Goal: Task Accomplishment & Management: Manage account settings

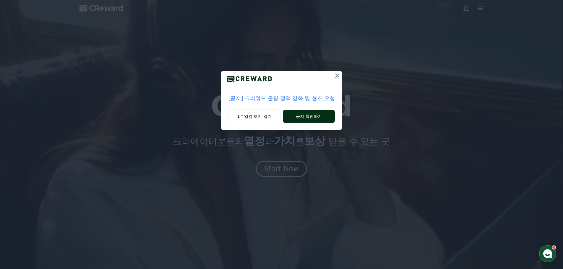
click at [314, 119] on button "공지 확인하기" at bounding box center [309, 116] width 52 height 13
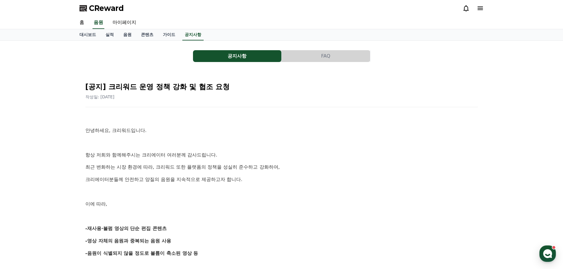
click at [332, 56] on button "FAQ" at bounding box center [326, 56] width 88 height 12
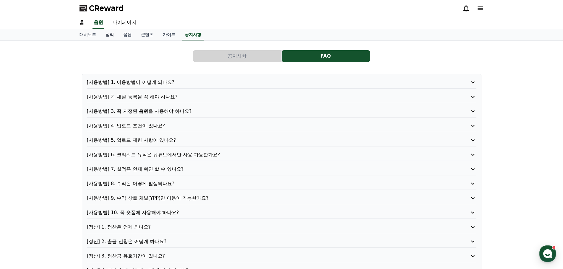
click at [108, 34] on link "실적" at bounding box center [110, 34] width 18 height 11
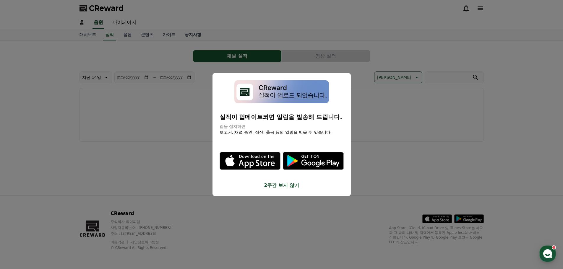
click at [169, 133] on button "close modal" at bounding box center [281, 134] width 563 height 269
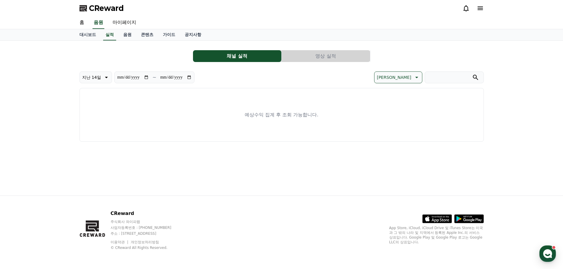
click at [105, 77] on icon at bounding box center [106, 77] width 3 height 1
click at [146, 77] on input "**********" at bounding box center [133, 77] width 32 height 7
type input "**********"
click at [126, 35] on link "음원" at bounding box center [128, 34] width 18 height 11
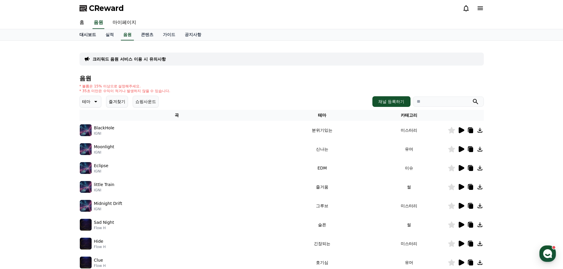
click at [82, 35] on link "대시보드" at bounding box center [88, 34] width 26 height 11
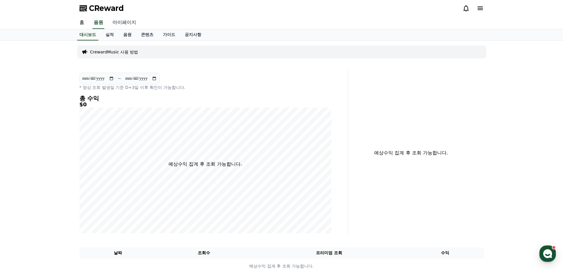
click at [133, 24] on link "마이페이지" at bounding box center [124, 23] width 33 height 12
select select "**********"
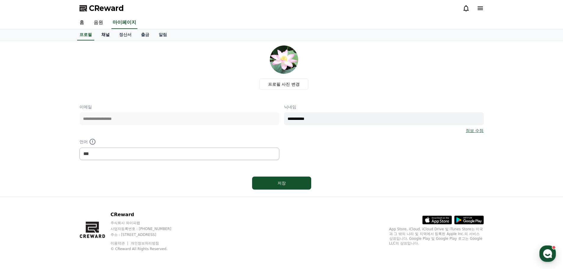
click at [109, 34] on link "채널" at bounding box center [106, 34] width 18 height 11
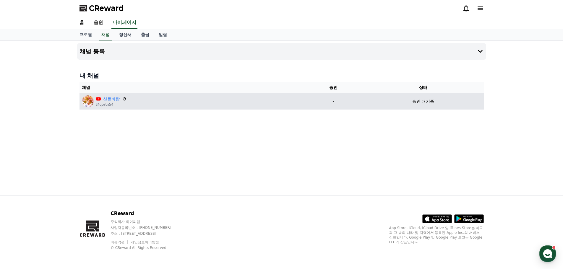
click at [418, 105] on td "승인 대기중" at bounding box center [423, 101] width 121 height 17
click at [112, 99] on link "산들바람" at bounding box center [111, 99] width 17 height 6
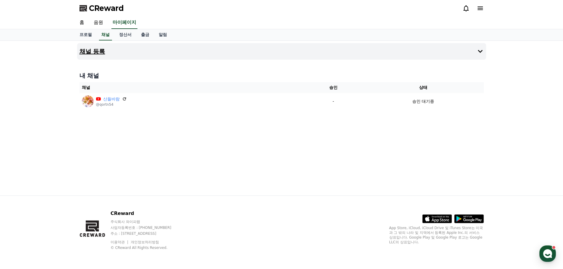
click at [481, 49] on icon at bounding box center [480, 51] width 7 height 7
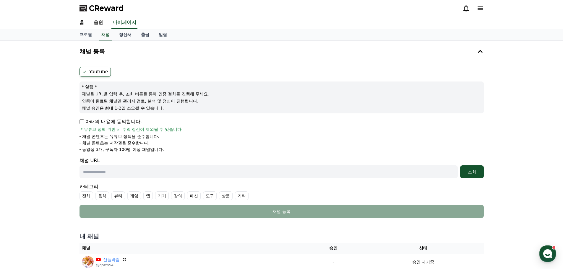
click at [101, 71] on label "Youtube" at bounding box center [95, 72] width 31 height 10
click at [85, 71] on icon at bounding box center [84, 72] width 5 height 5
click at [99, 22] on link "음원" at bounding box center [98, 23] width 19 height 12
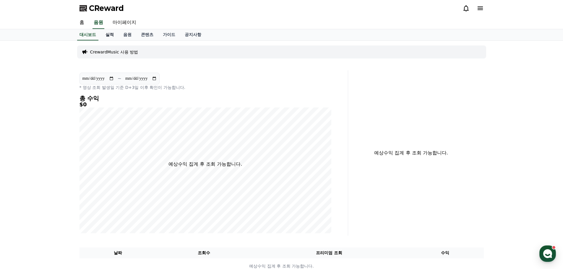
click at [109, 33] on link "실적" at bounding box center [110, 34] width 18 height 11
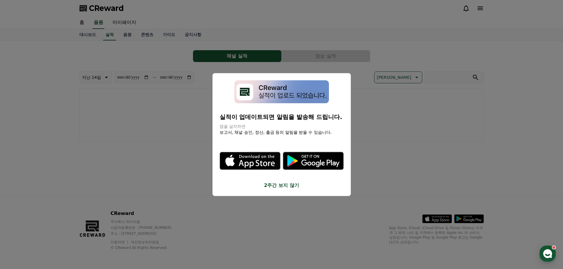
click at [286, 184] on button "2주간 보지 않기" at bounding box center [282, 185] width 124 height 7
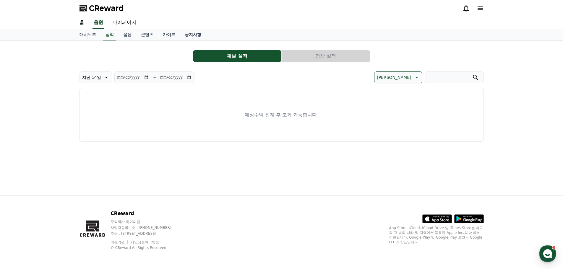
click at [330, 58] on button "영상 실적" at bounding box center [326, 56] width 88 height 12
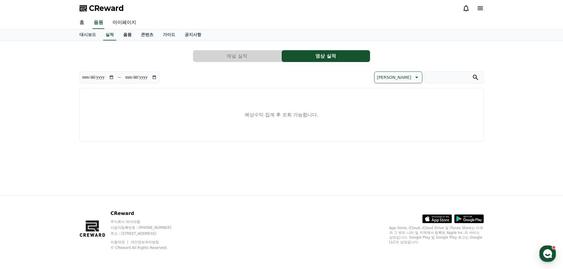
click at [126, 33] on link "음원" at bounding box center [128, 34] width 18 height 11
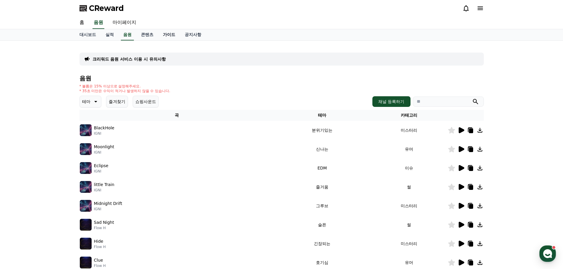
click at [174, 34] on link "가이드" at bounding box center [169, 34] width 22 height 11
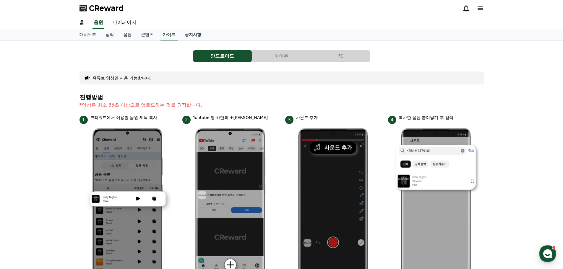
click at [339, 54] on button "PC" at bounding box center [340, 56] width 59 height 12
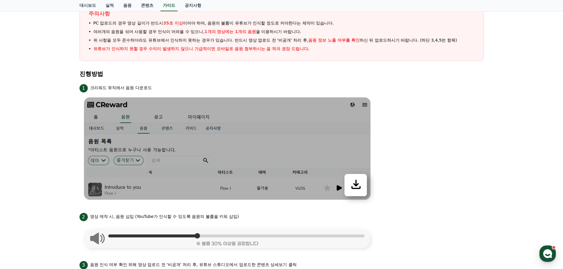
scroll to position [10, 0]
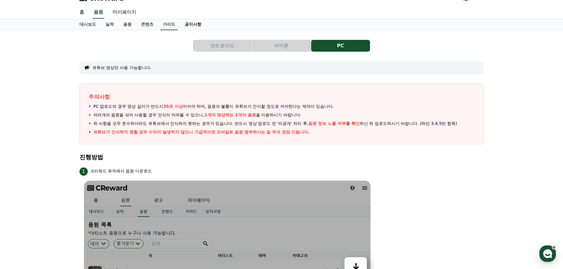
click at [190, 22] on link "공지사항" at bounding box center [193, 24] width 26 height 11
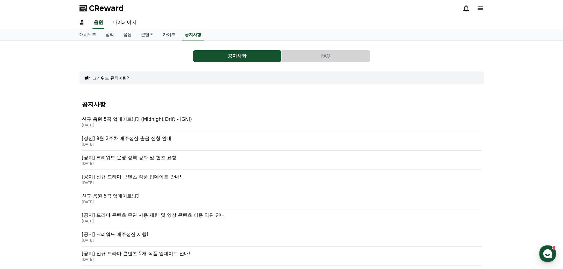
click at [140, 119] on p "신규 음원 5곡 업데이트!🎵 (Midnight Drift - IGNI)" at bounding box center [282, 119] width 400 height 7
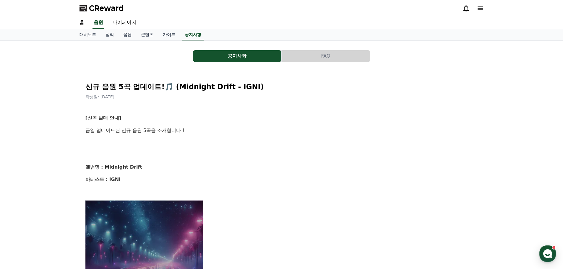
click at [481, 8] on icon at bounding box center [480, 9] width 5 height 4
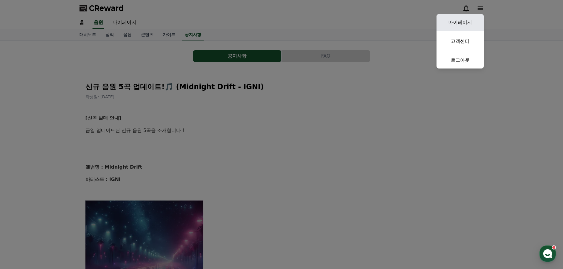
click at [468, 25] on link "마이페이지" at bounding box center [460, 22] width 47 height 17
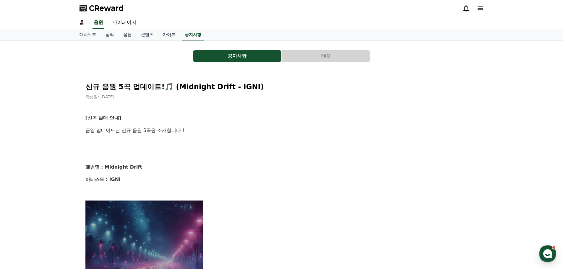
select select "**********"
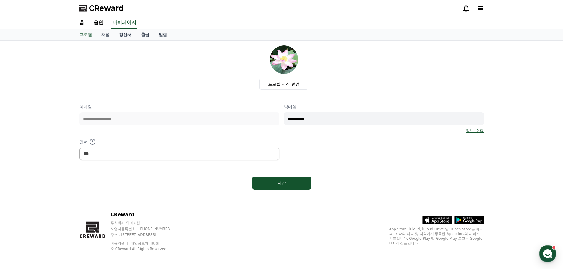
click at [479, 9] on icon at bounding box center [480, 9] width 5 height 4
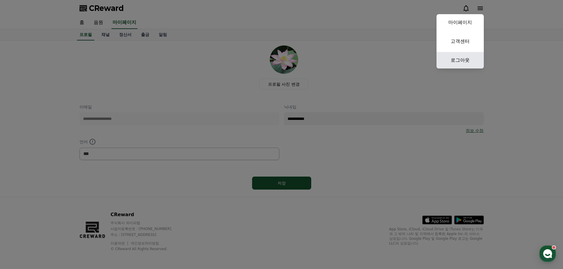
click at [461, 62] on link "로그아웃" at bounding box center [460, 60] width 47 height 17
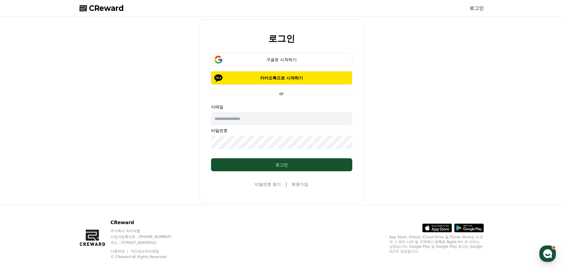
click at [393, 83] on div "로그인 구글로 시작하기 카카오톡으로 시작하기 or 이메일 비밀번호 로그인 비밀번호 찾기 | 회원가입" at bounding box center [281, 110] width 409 height 183
click at [260, 125] on input "text" at bounding box center [281, 118] width 141 height 13
type input "**********"
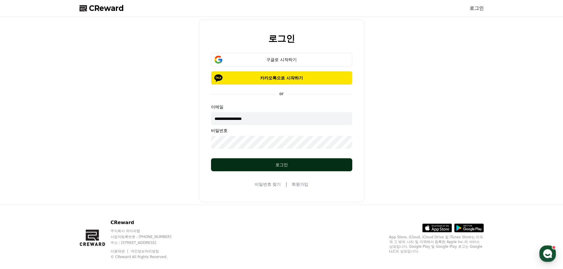
click at [284, 167] on div "로그인" at bounding box center [282, 165] width 118 height 6
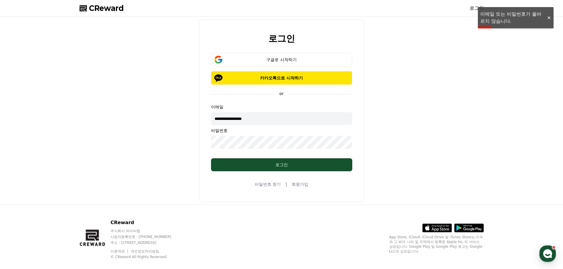
click at [550, 18] on div at bounding box center [549, 18] width 9 height 6
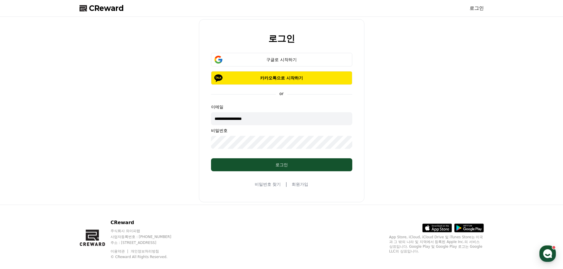
click at [269, 185] on link "비밀번호 찾기" at bounding box center [268, 185] width 26 height 6
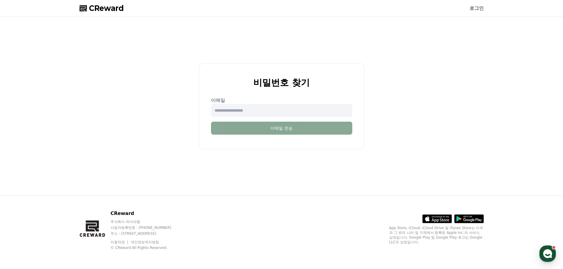
click at [264, 111] on input "email" at bounding box center [281, 110] width 141 height 13
type input "**********"
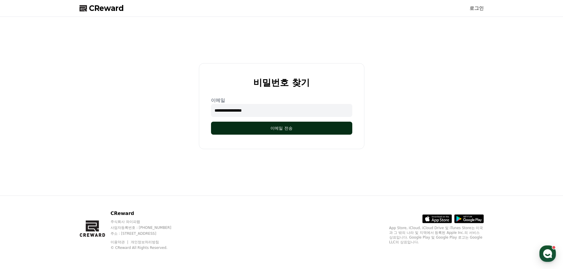
click at [272, 129] on button "이메일 전송" at bounding box center [281, 128] width 141 height 13
click at [286, 128] on button "이메일 전송" at bounding box center [281, 128] width 141 height 13
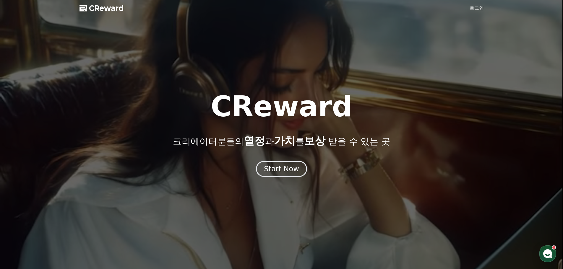
click at [474, 6] on link "로그인" at bounding box center [477, 8] width 14 height 7
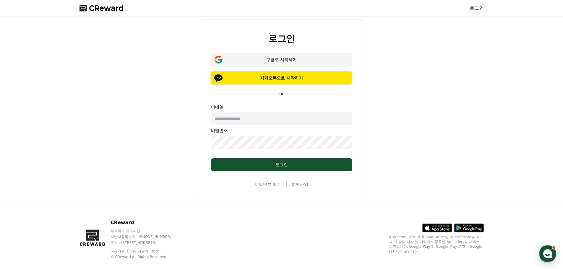
click at [285, 57] on div "구글로 시작하기" at bounding box center [282, 60] width 124 height 6
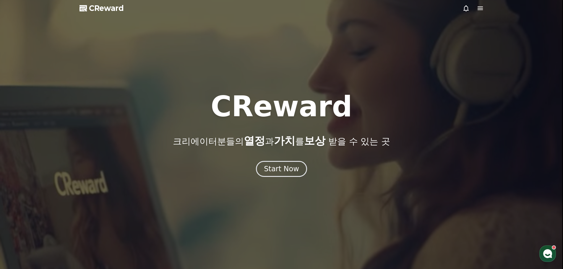
click at [112, 12] on span "CReward" at bounding box center [106, 8] width 35 height 9
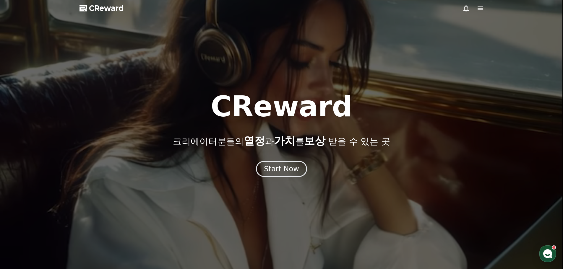
click at [478, 10] on icon at bounding box center [480, 9] width 5 height 4
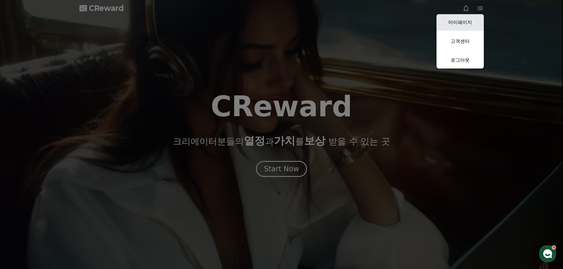
click at [460, 22] on link "마이페이지" at bounding box center [460, 22] width 47 height 17
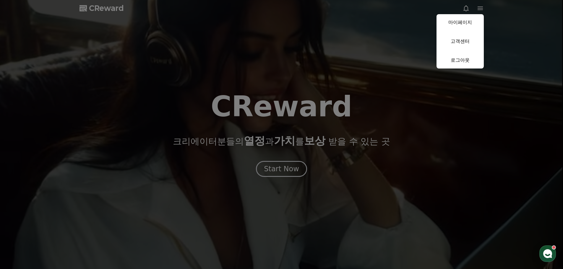
select select "**********"
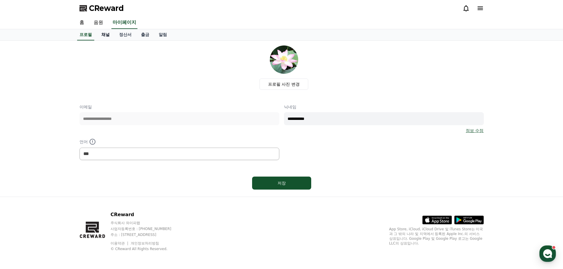
click at [104, 33] on link "채널" at bounding box center [106, 34] width 18 height 11
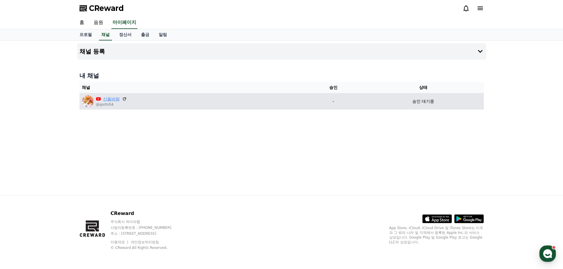
click at [105, 97] on link "산들바람" at bounding box center [111, 99] width 17 height 6
